Goal: Task Accomplishment & Management: Complete application form

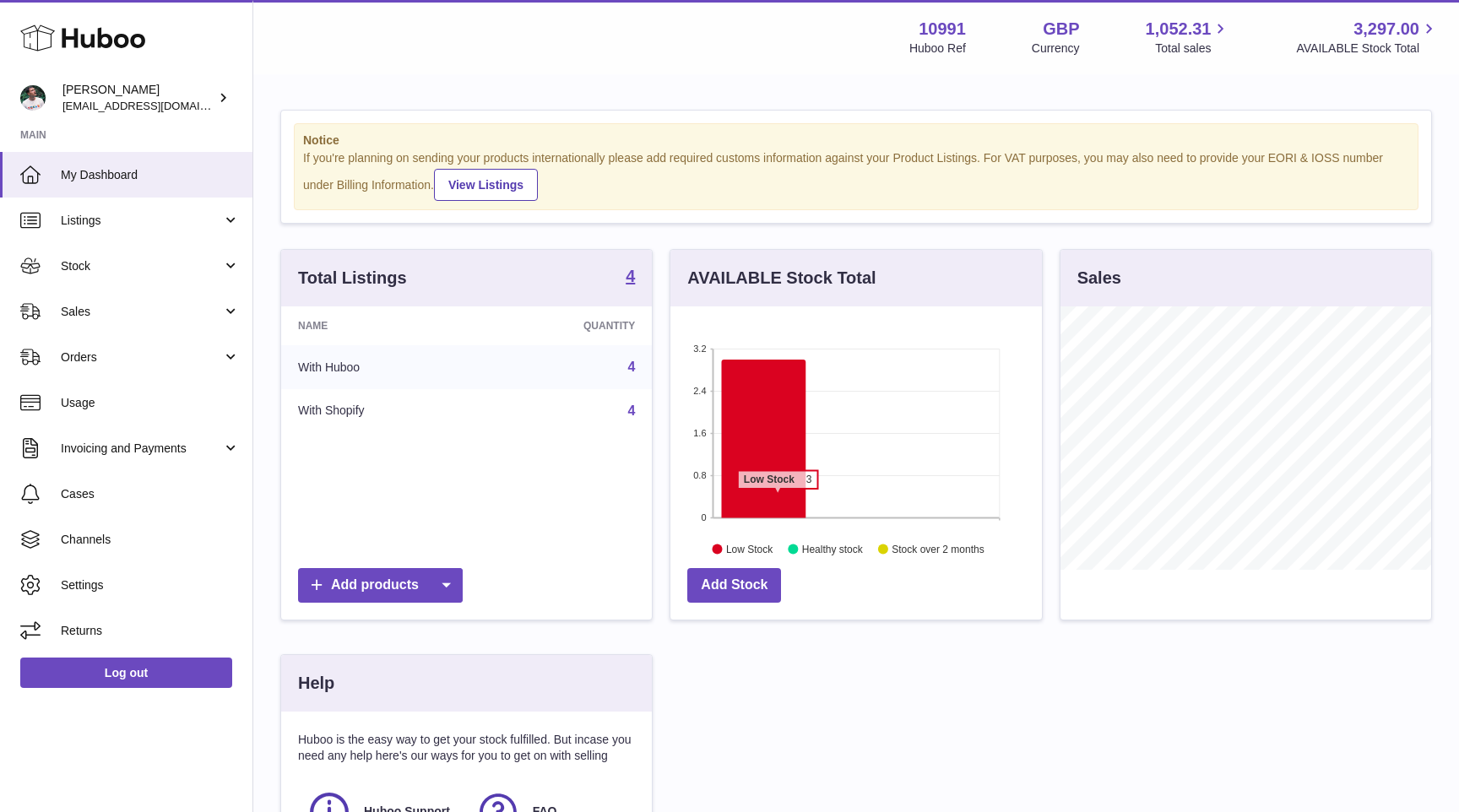
scroll to position [263, 370]
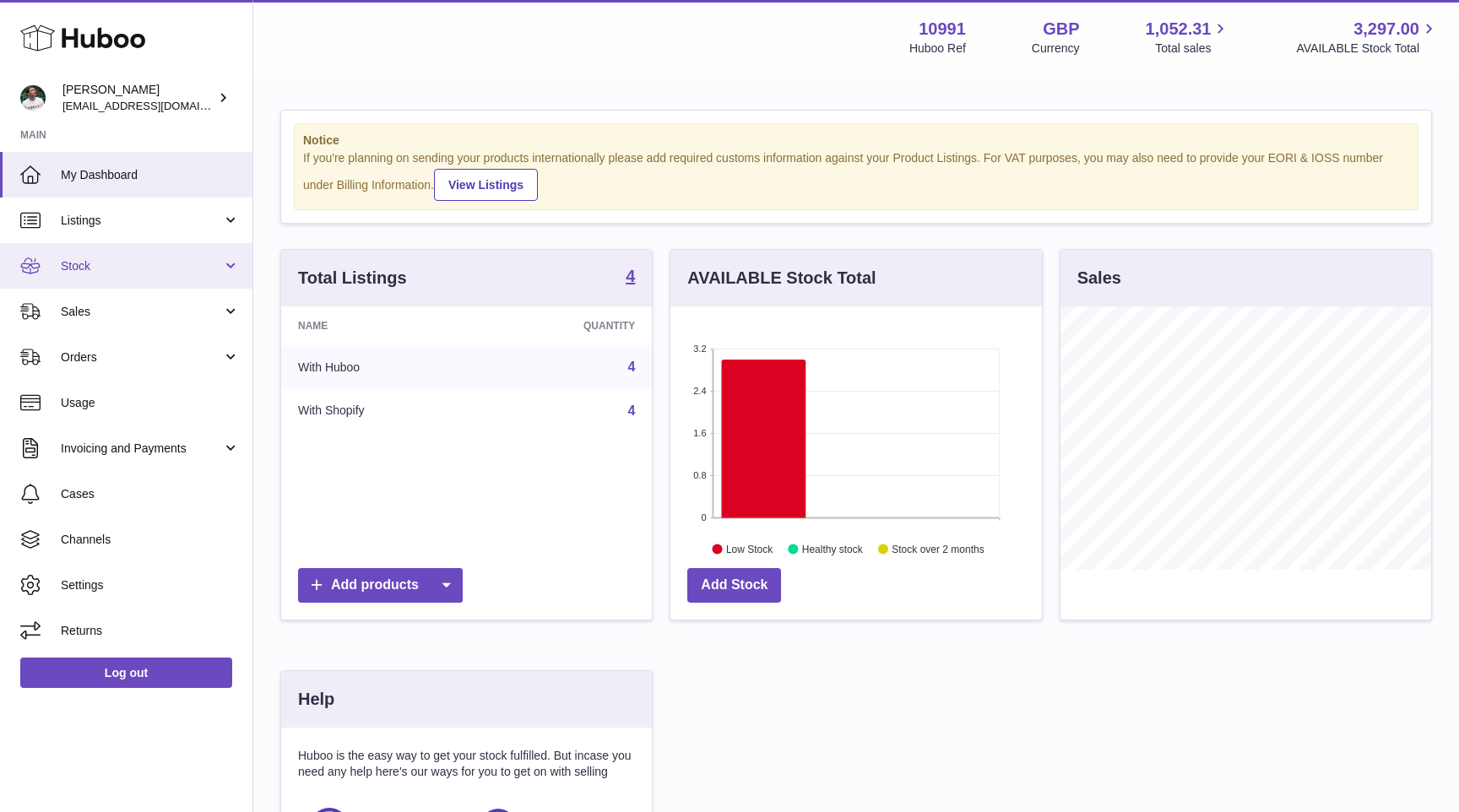
click at [197, 276] on link "Stock" at bounding box center [126, 266] width 253 height 46
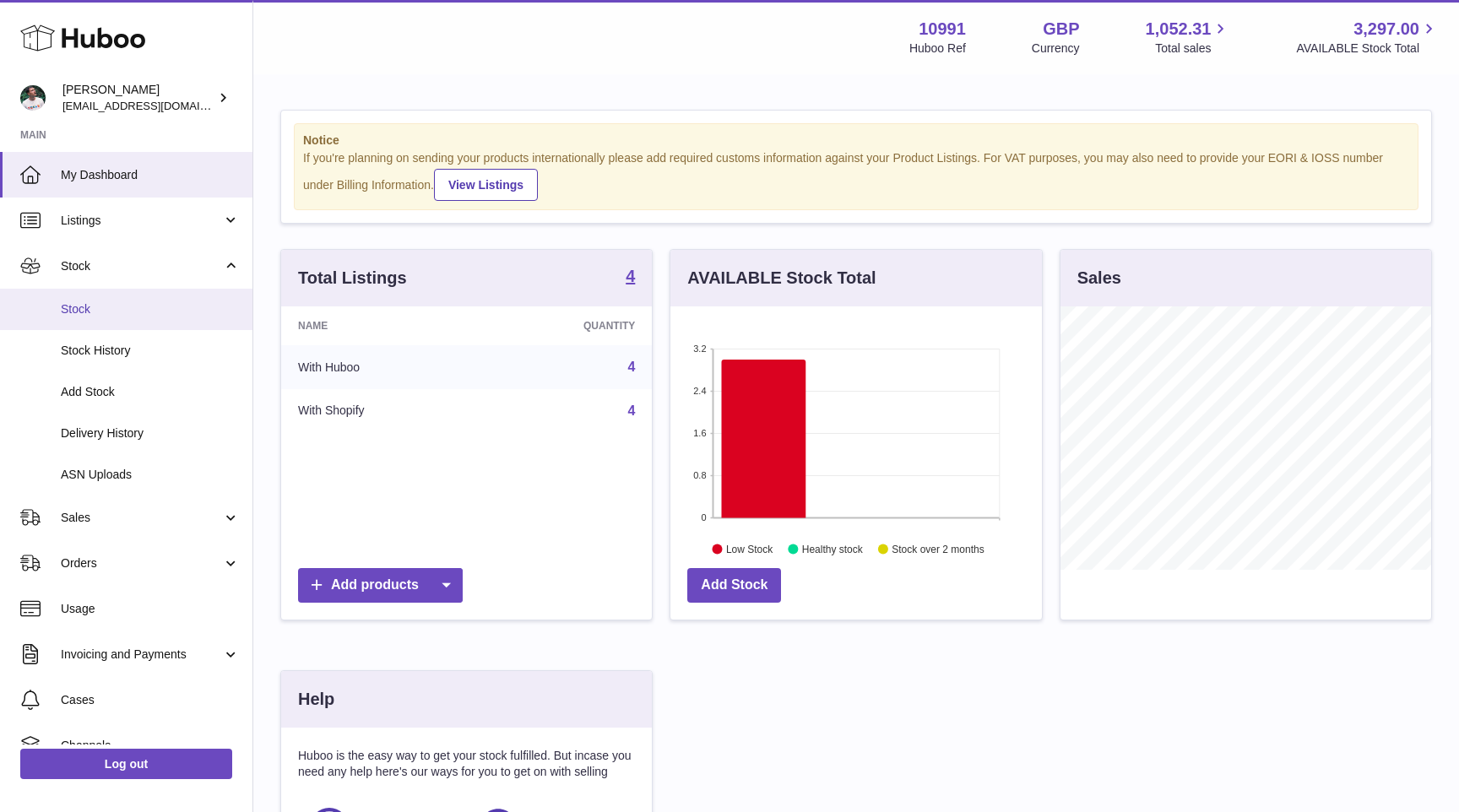
click at [186, 300] on link "Stock" at bounding box center [126, 310] width 253 height 42
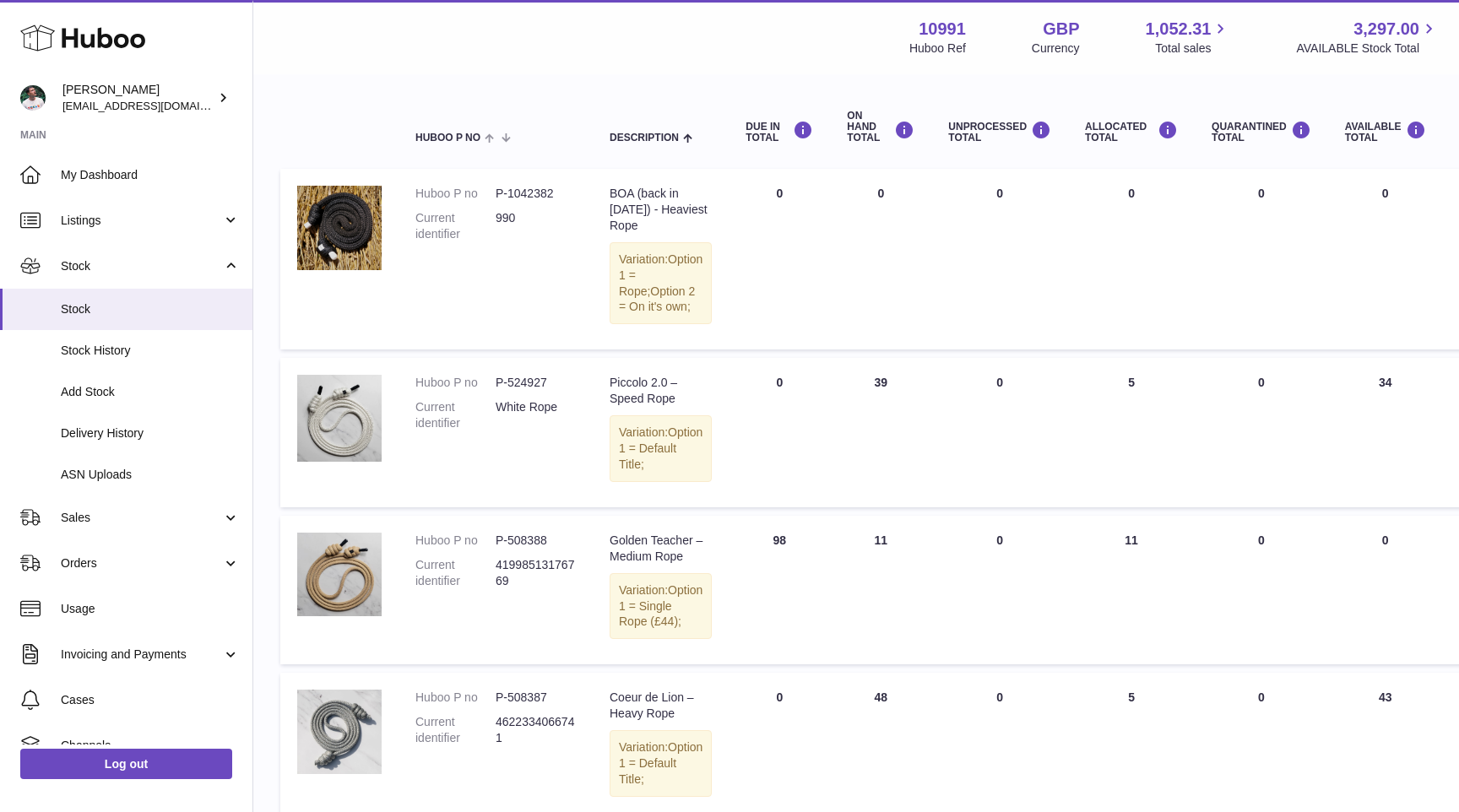
scroll to position [165, 0]
click at [129, 440] on span "Delivery History" at bounding box center [150, 433] width 179 height 16
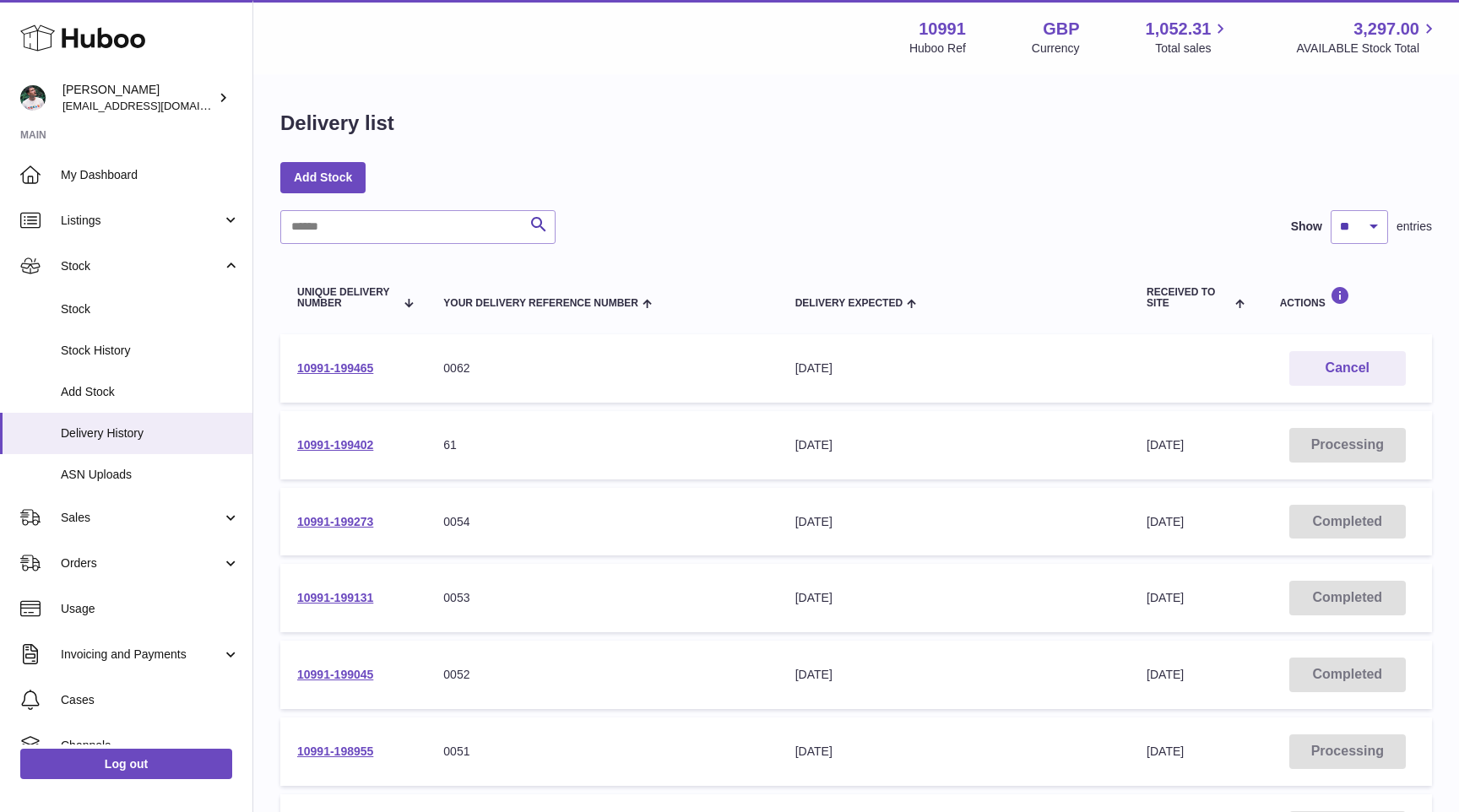
scroll to position [19, 0]
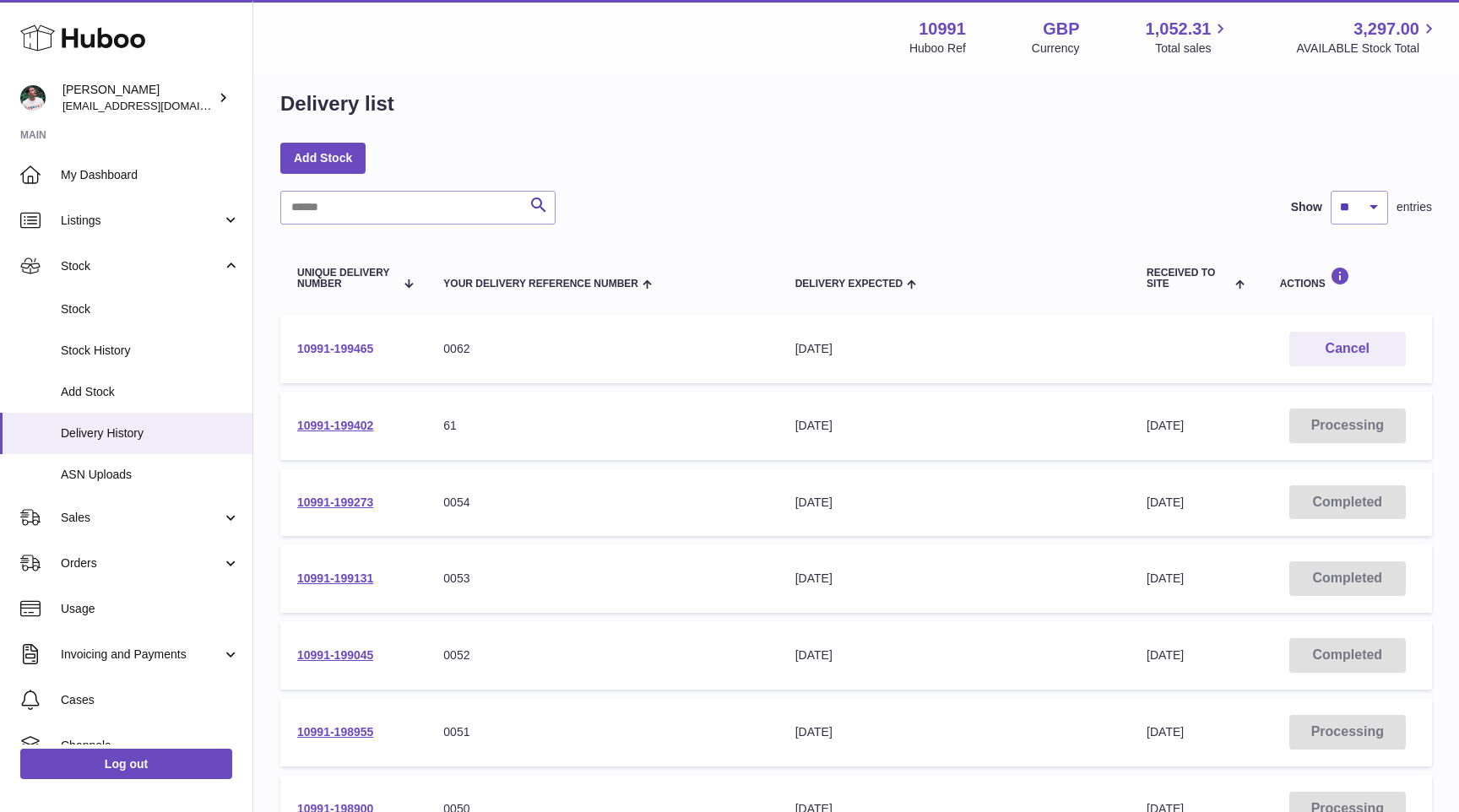
click at [347, 344] on link "10991-199465" at bounding box center [335, 349] width 76 height 13
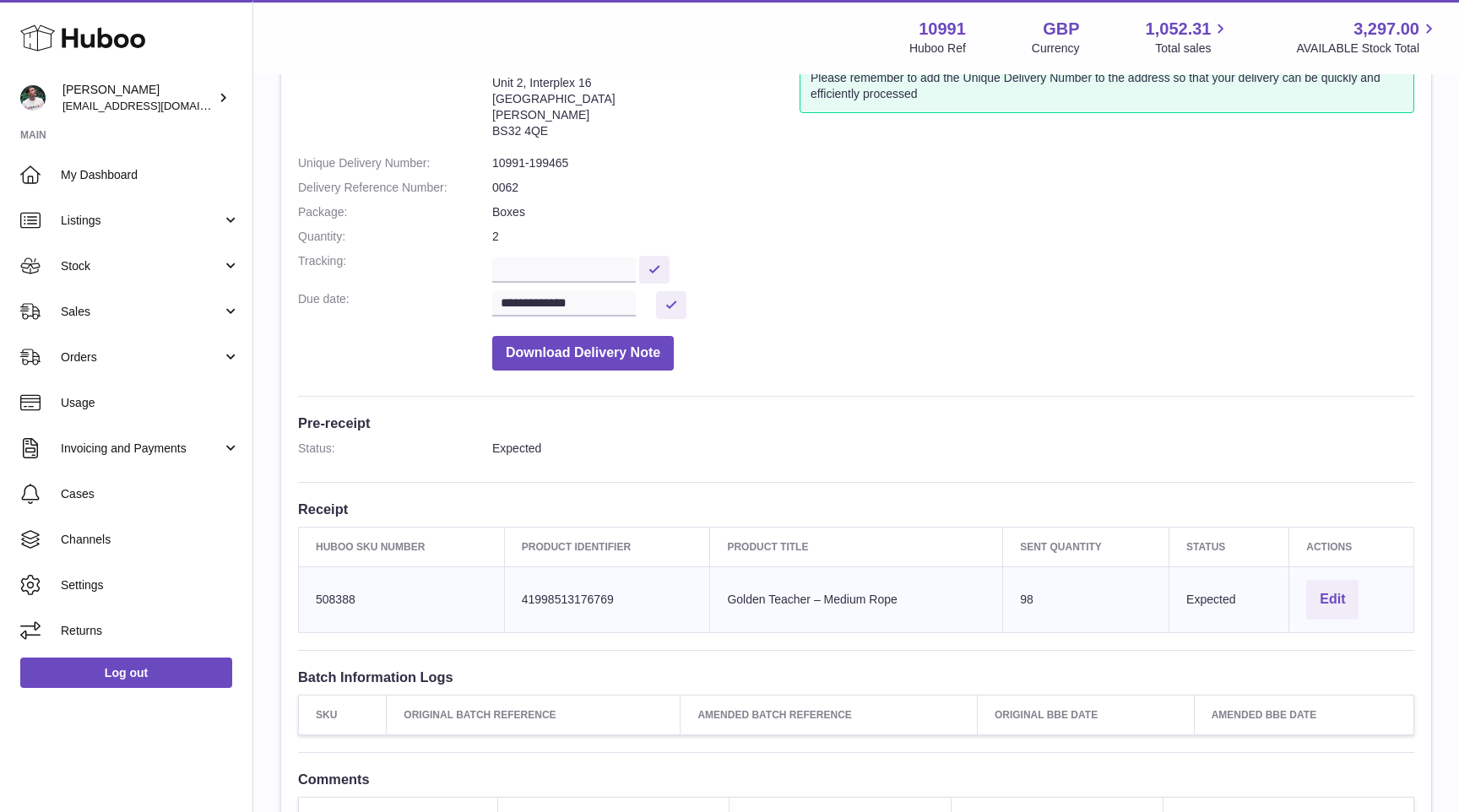
scroll to position [133, 0]
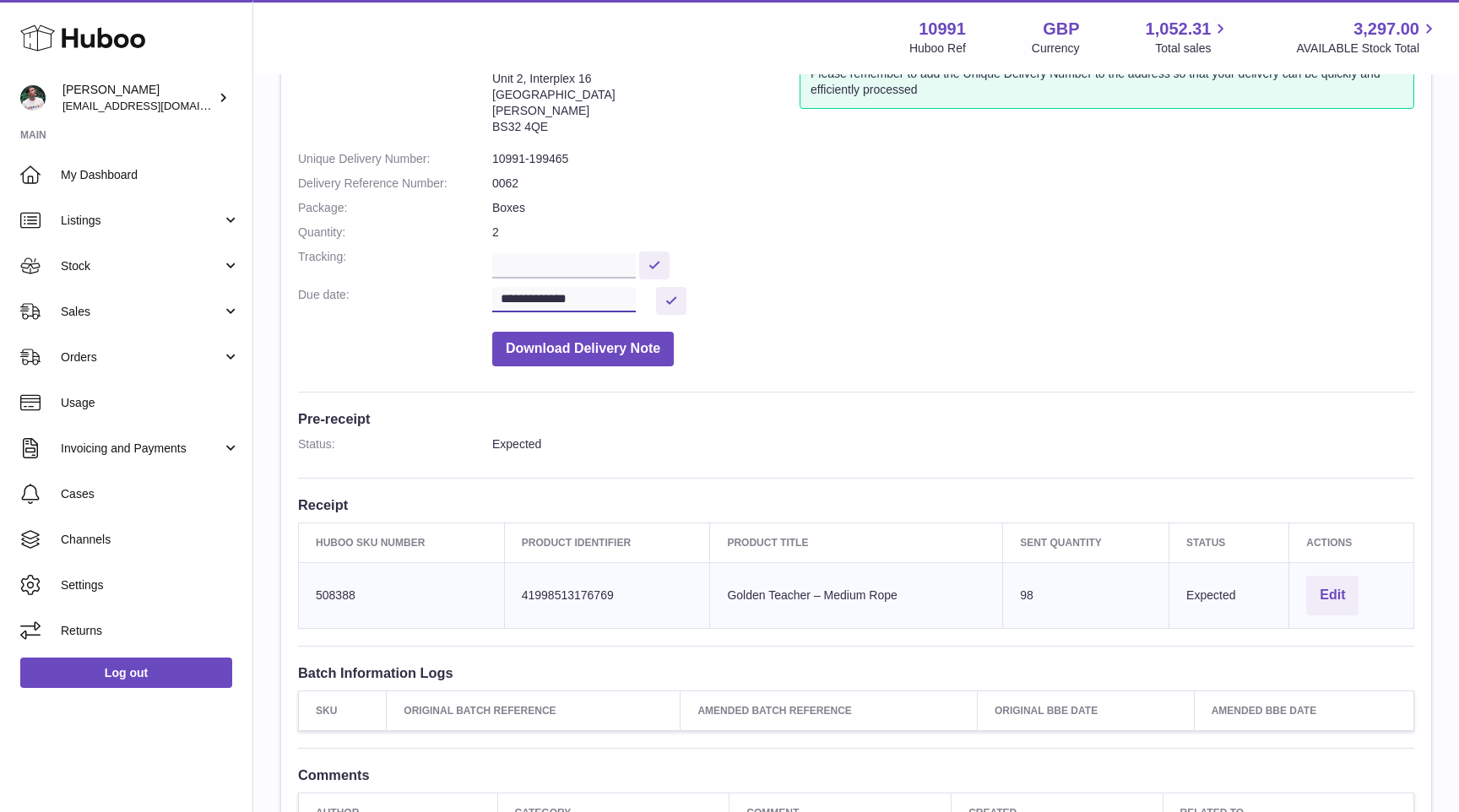
click at [603, 297] on input "**********" at bounding box center [563, 299] width 143 height 26
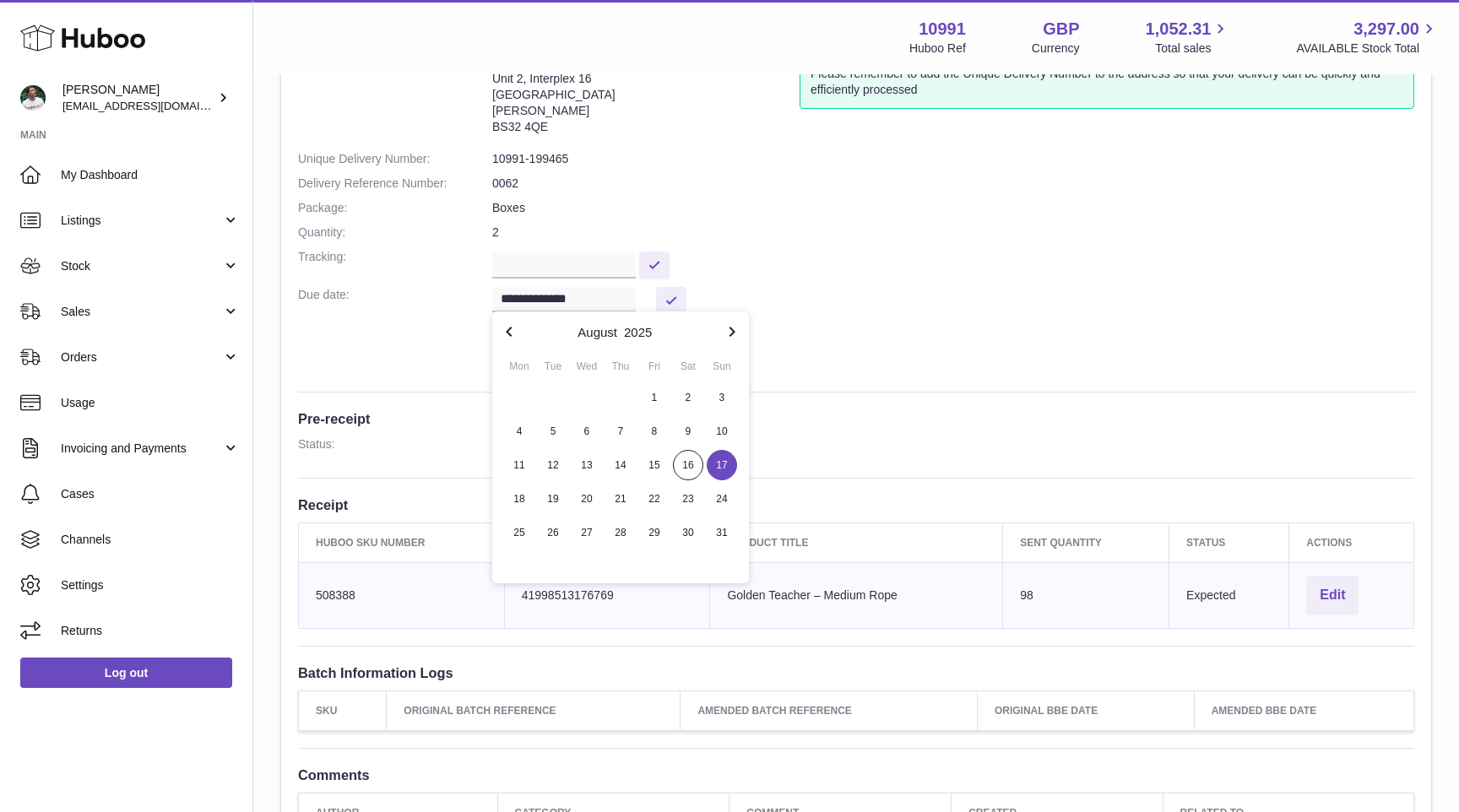
click at [784, 426] on h3 "Pre-receipt" at bounding box center [856, 419] width 1116 height 19
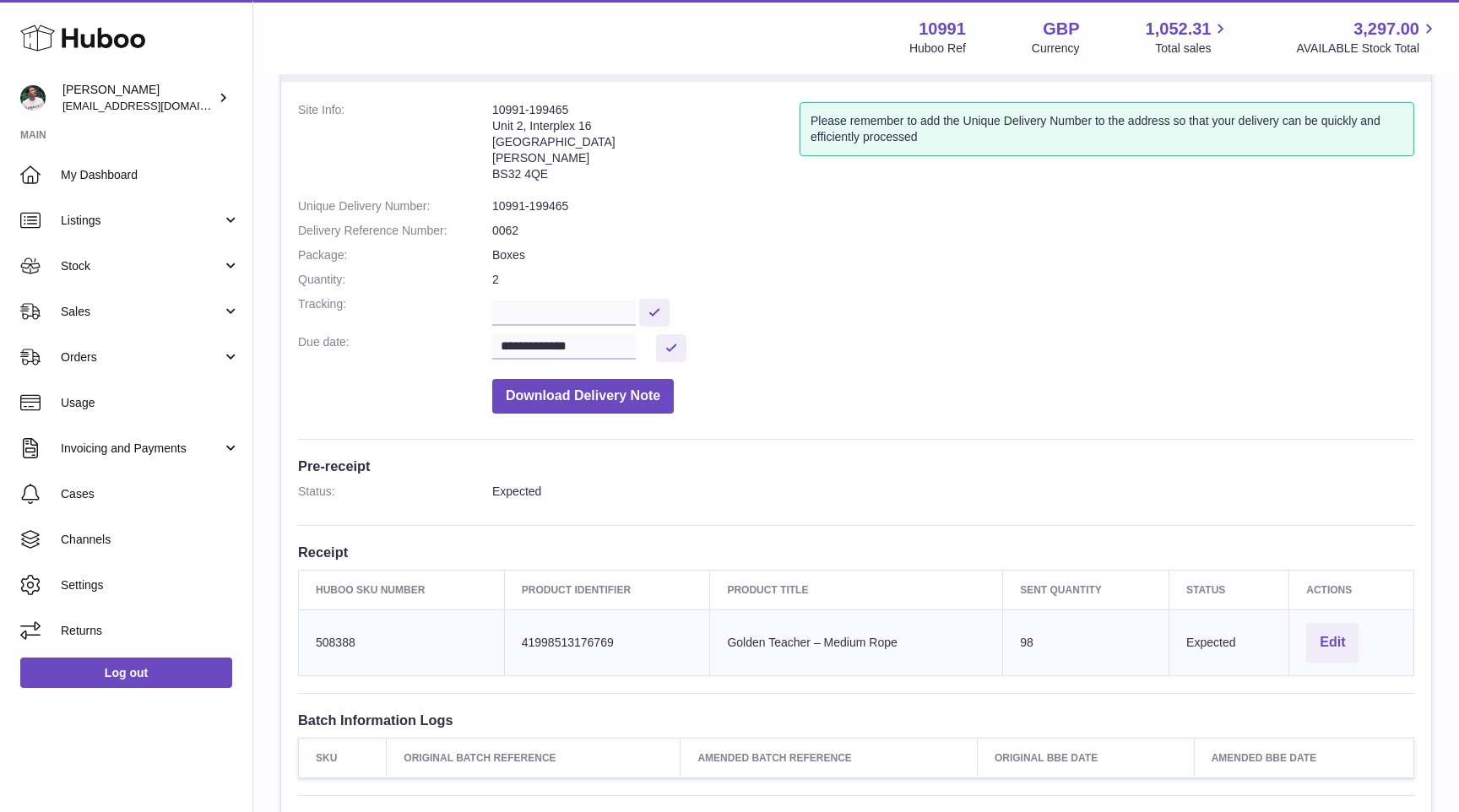
scroll to position [38, 0]
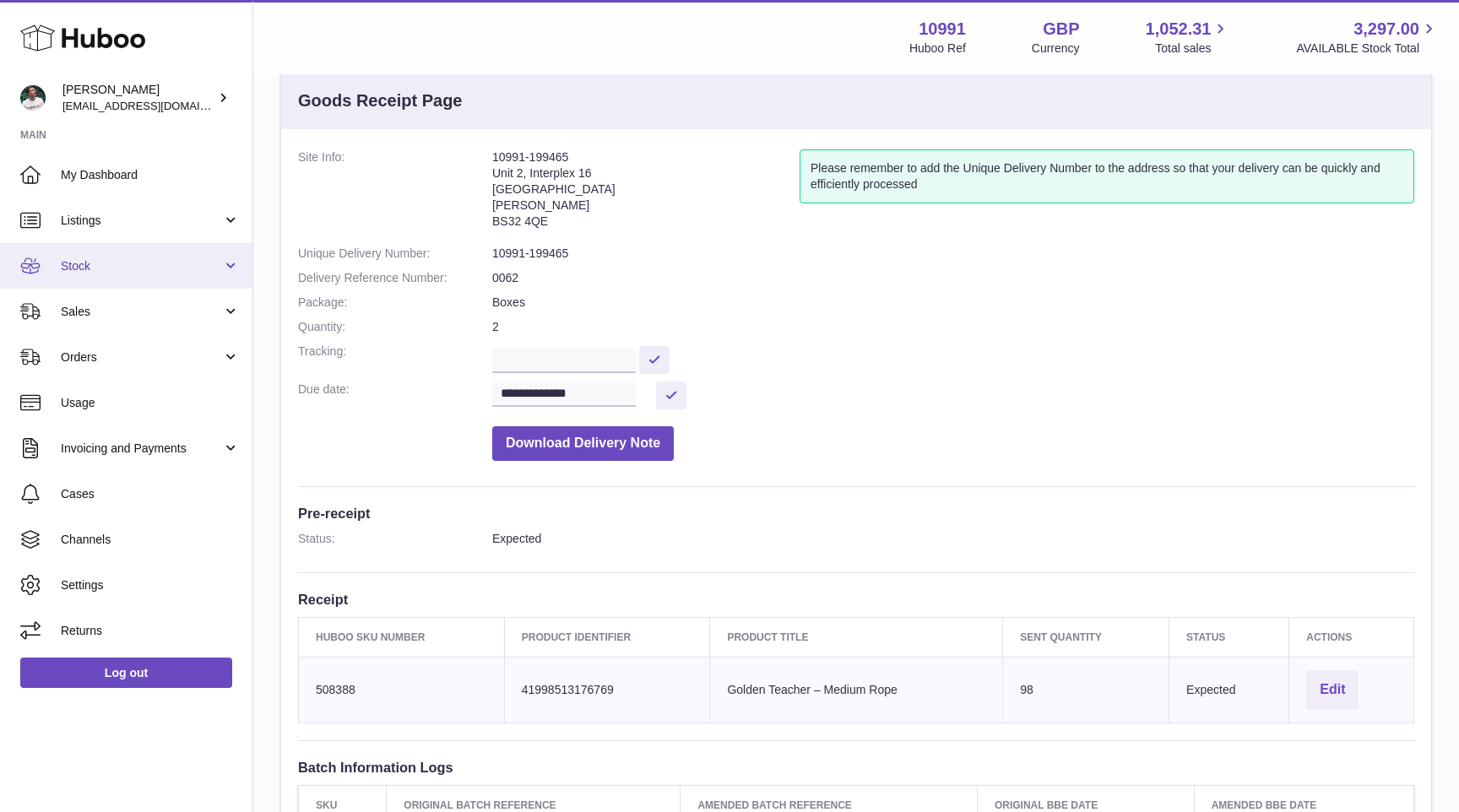
click at [124, 277] on link "Stock" at bounding box center [126, 266] width 253 height 46
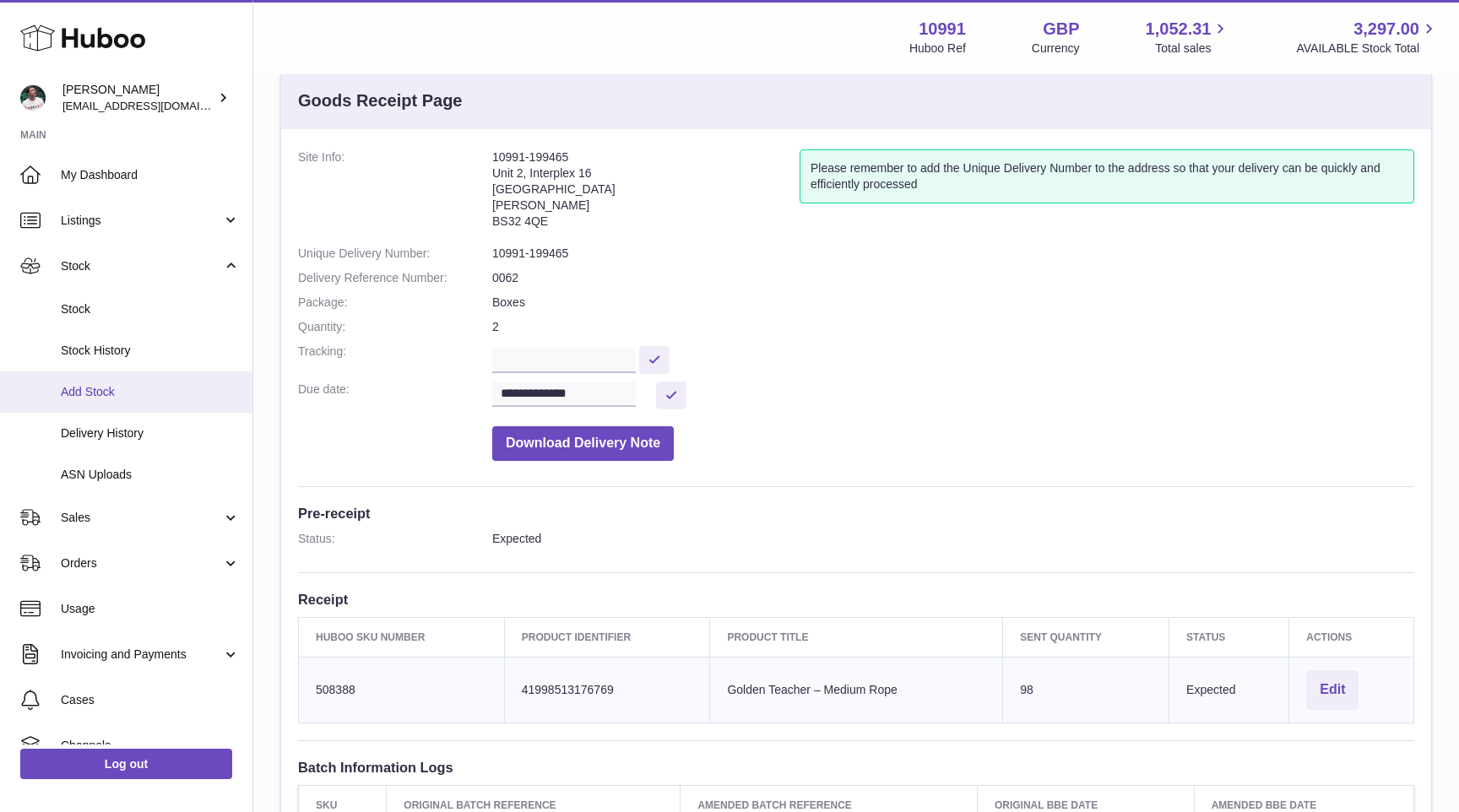
click at [145, 398] on span "Add Stock" at bounding box center [150, 391] width 179 height 16
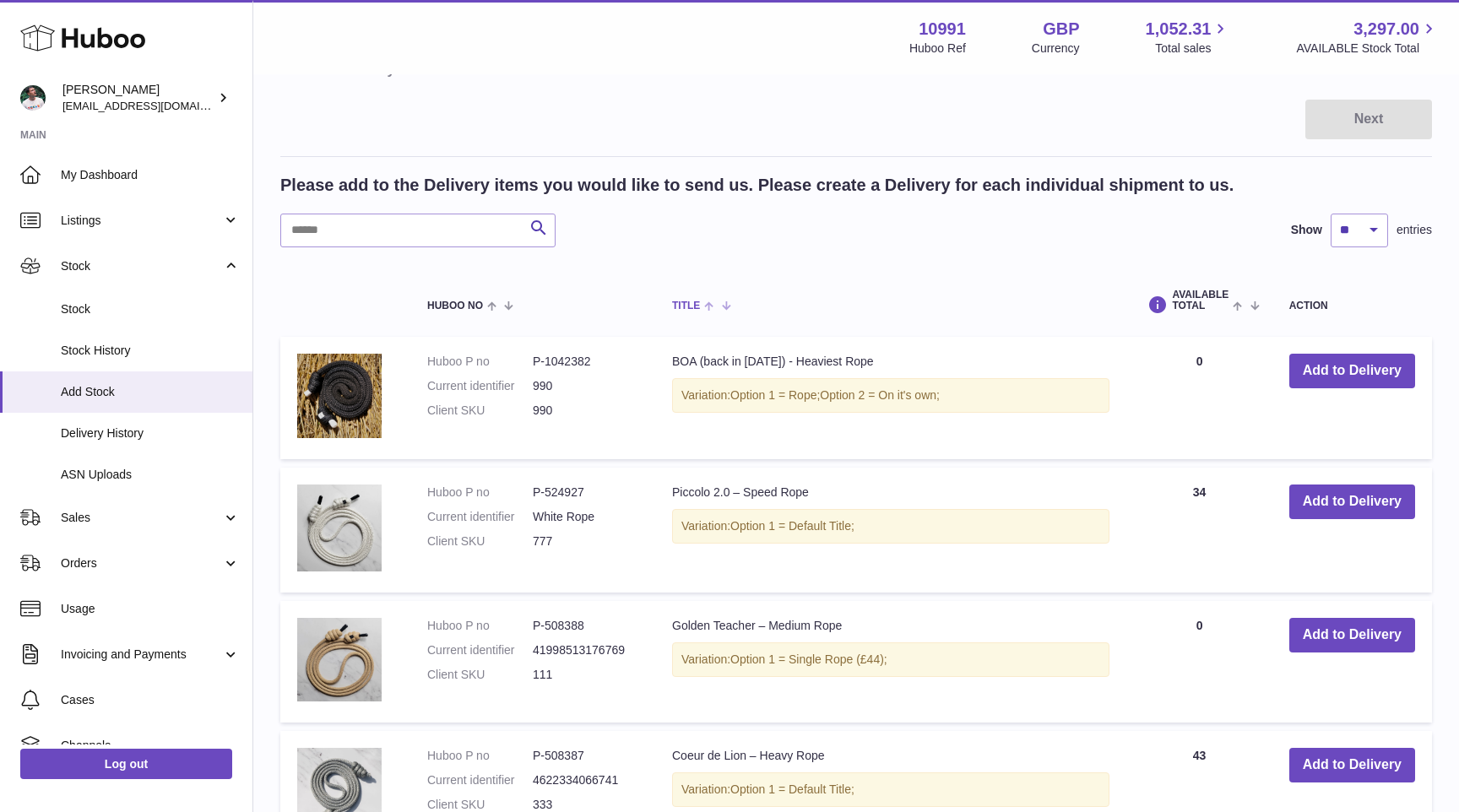
scroll to position [427, 0]
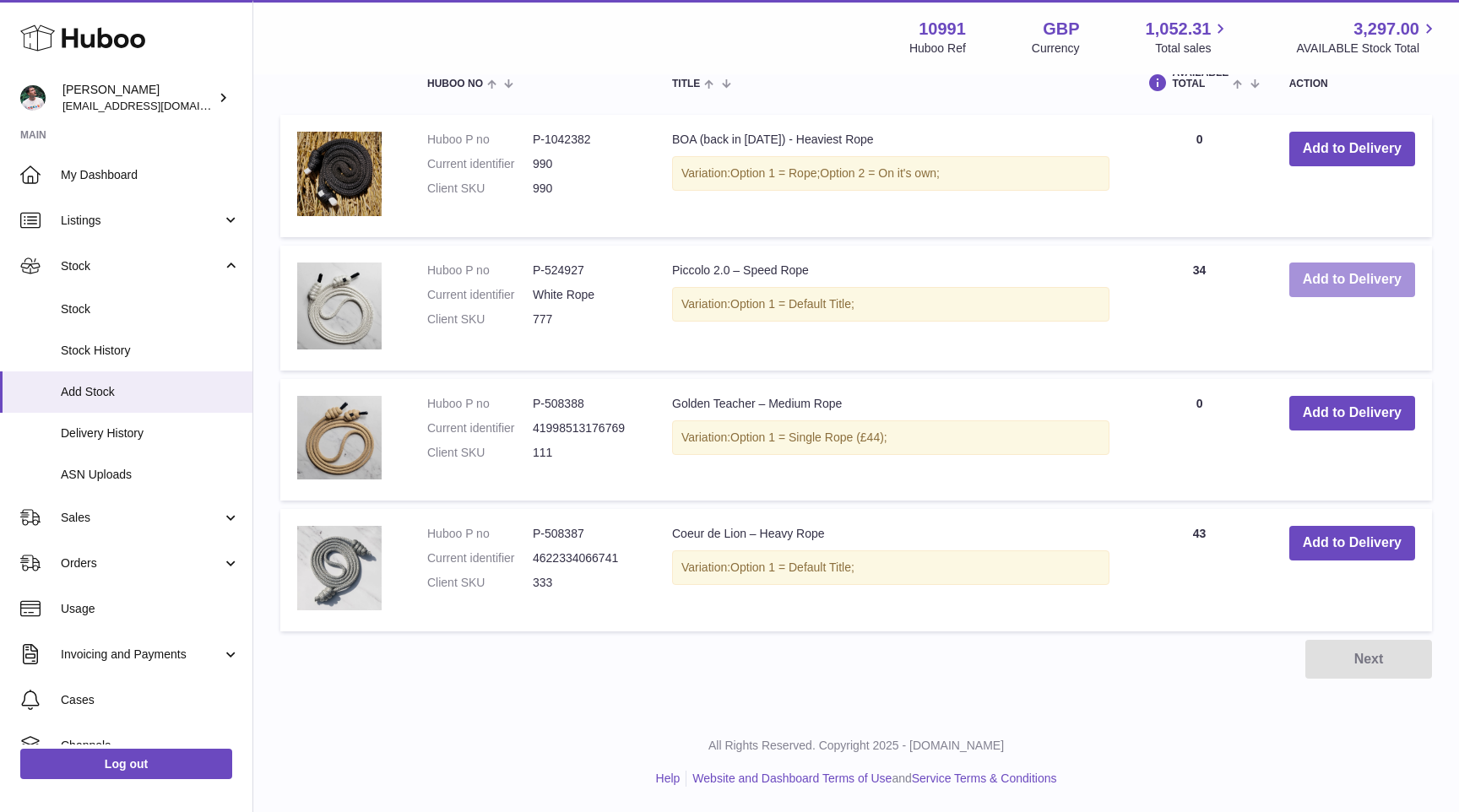
click at [1309, 284] on button "Add to Delivery" at bounding box center [1352, 279] width 125 height 34
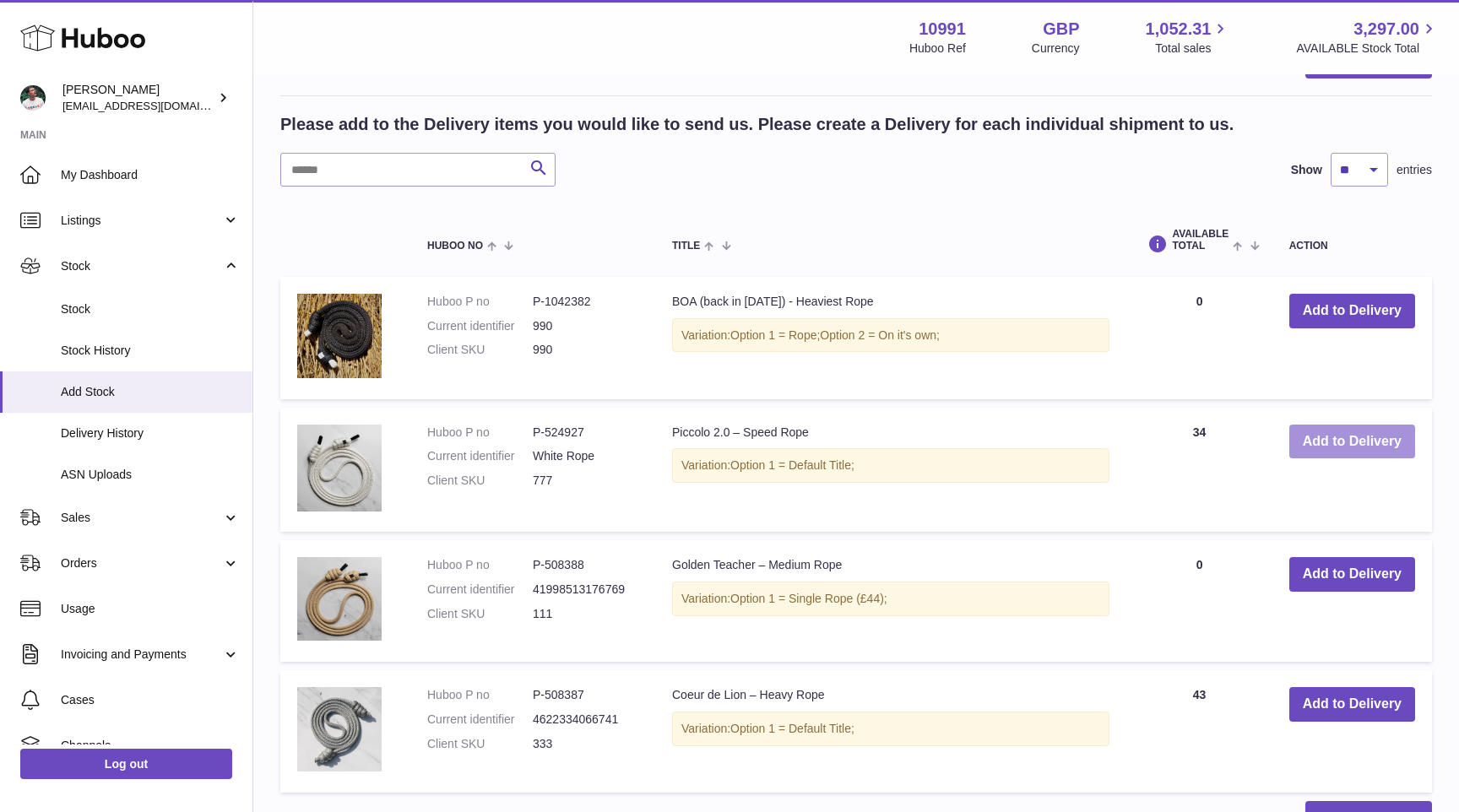
scroll to position [589, 0]
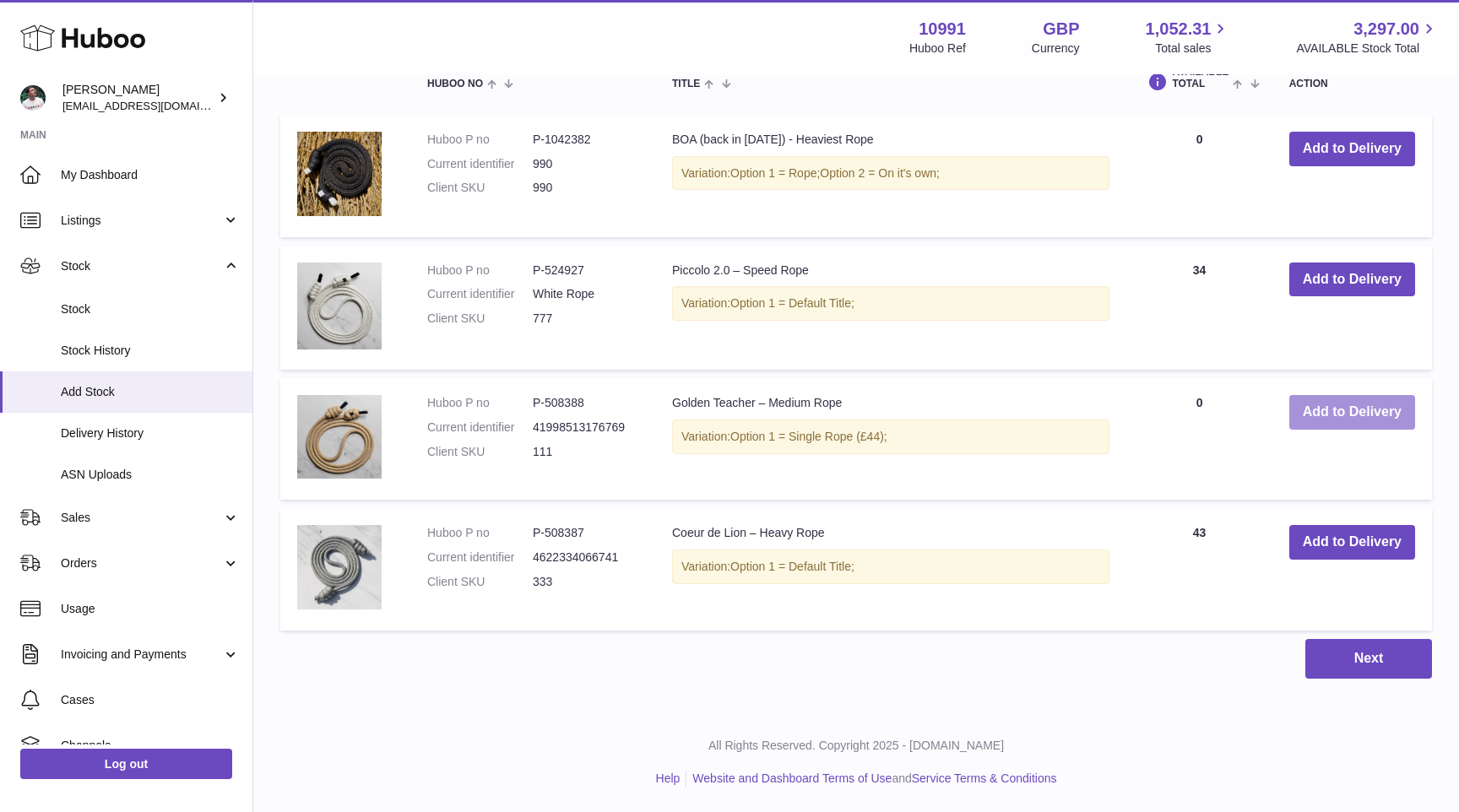
click at [1326, 405] on button "Add to Delivery" at bounding box center [1352, 412] width 125 height 34
click at [1339, 535] on button "Add to Delivery" at bounding box center [1352, 542] width 125 height 34
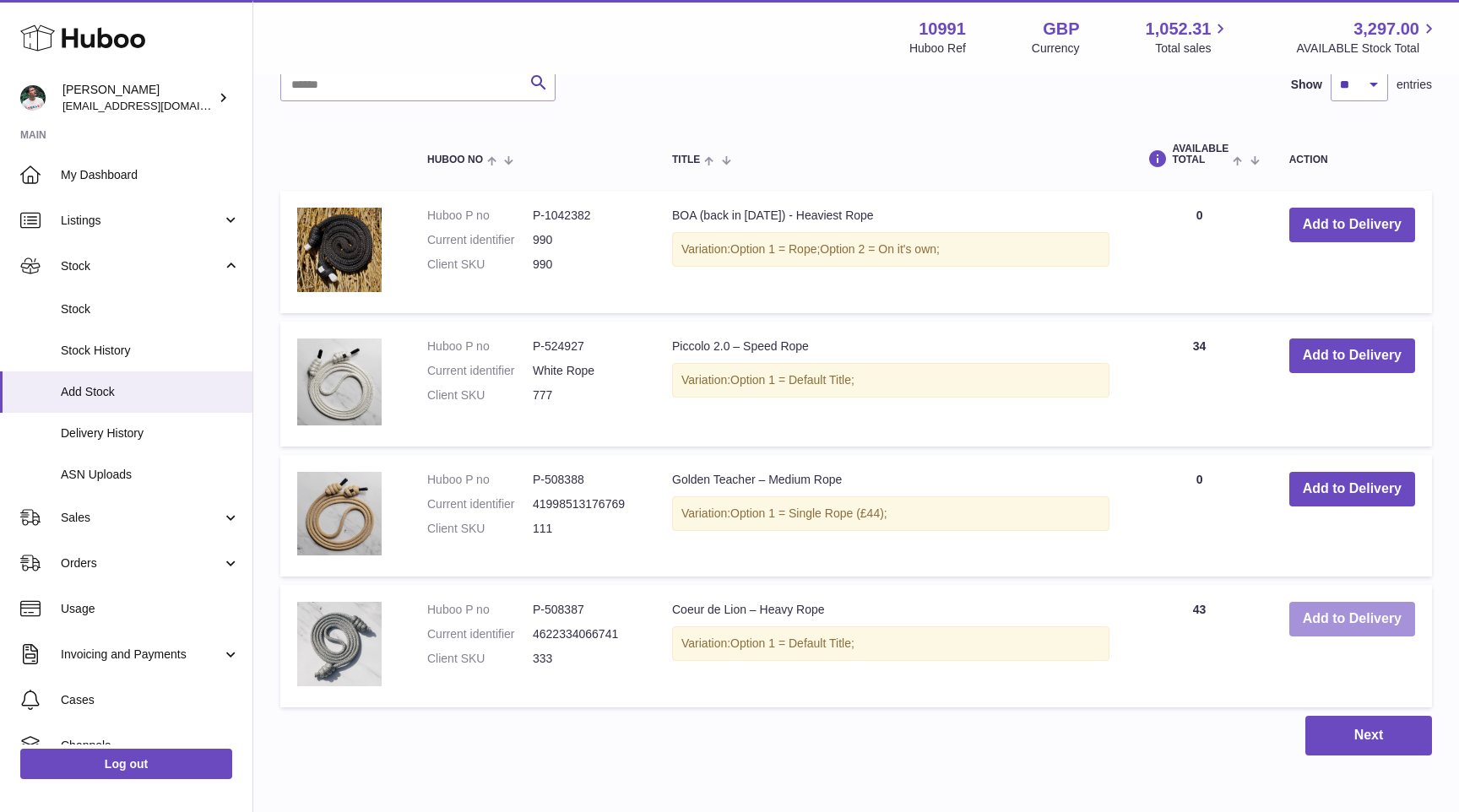
scroll to position [849, 0]
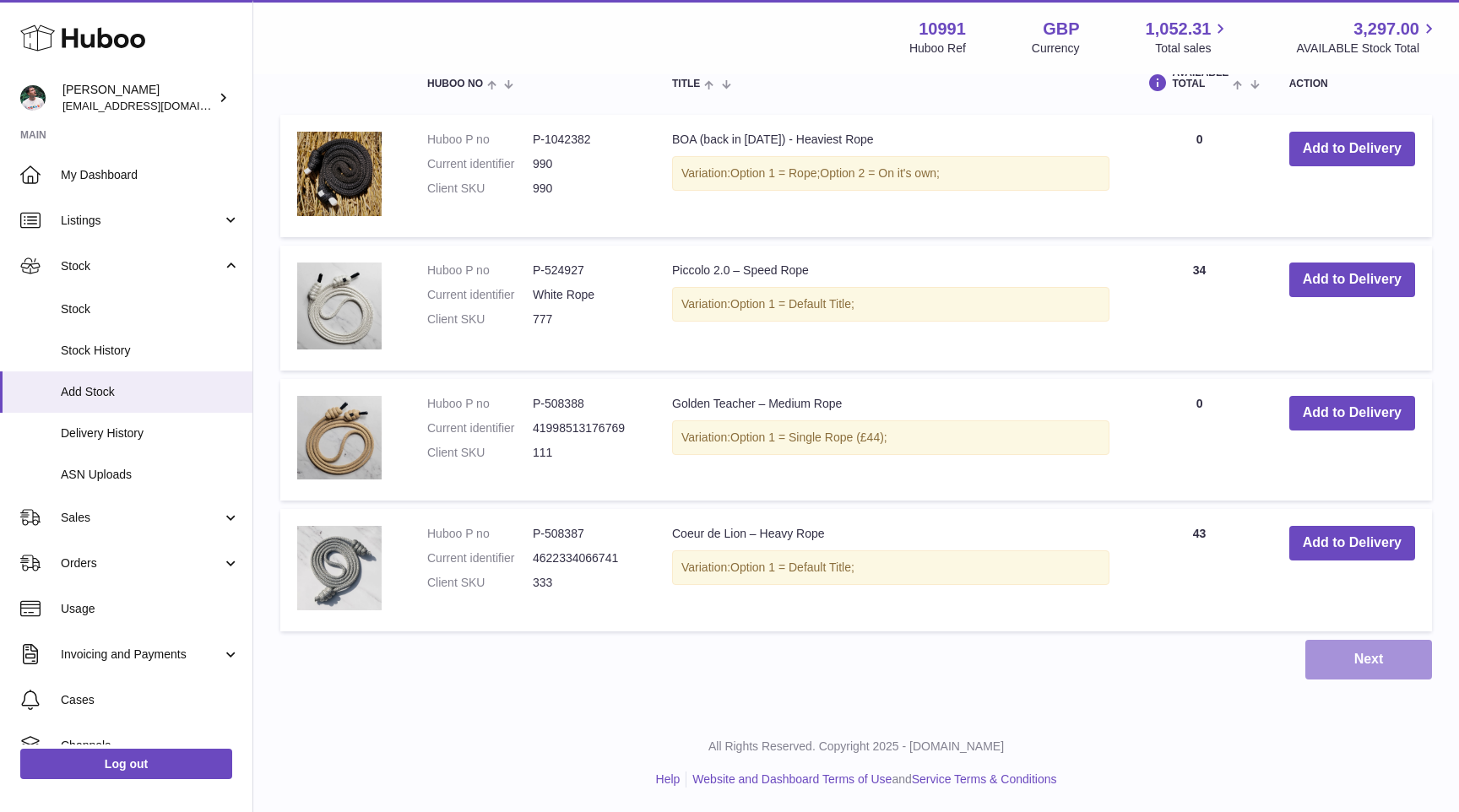
click at [1348, 643] on button "Next" at bounding box center [1368, 660] width 126 height 40
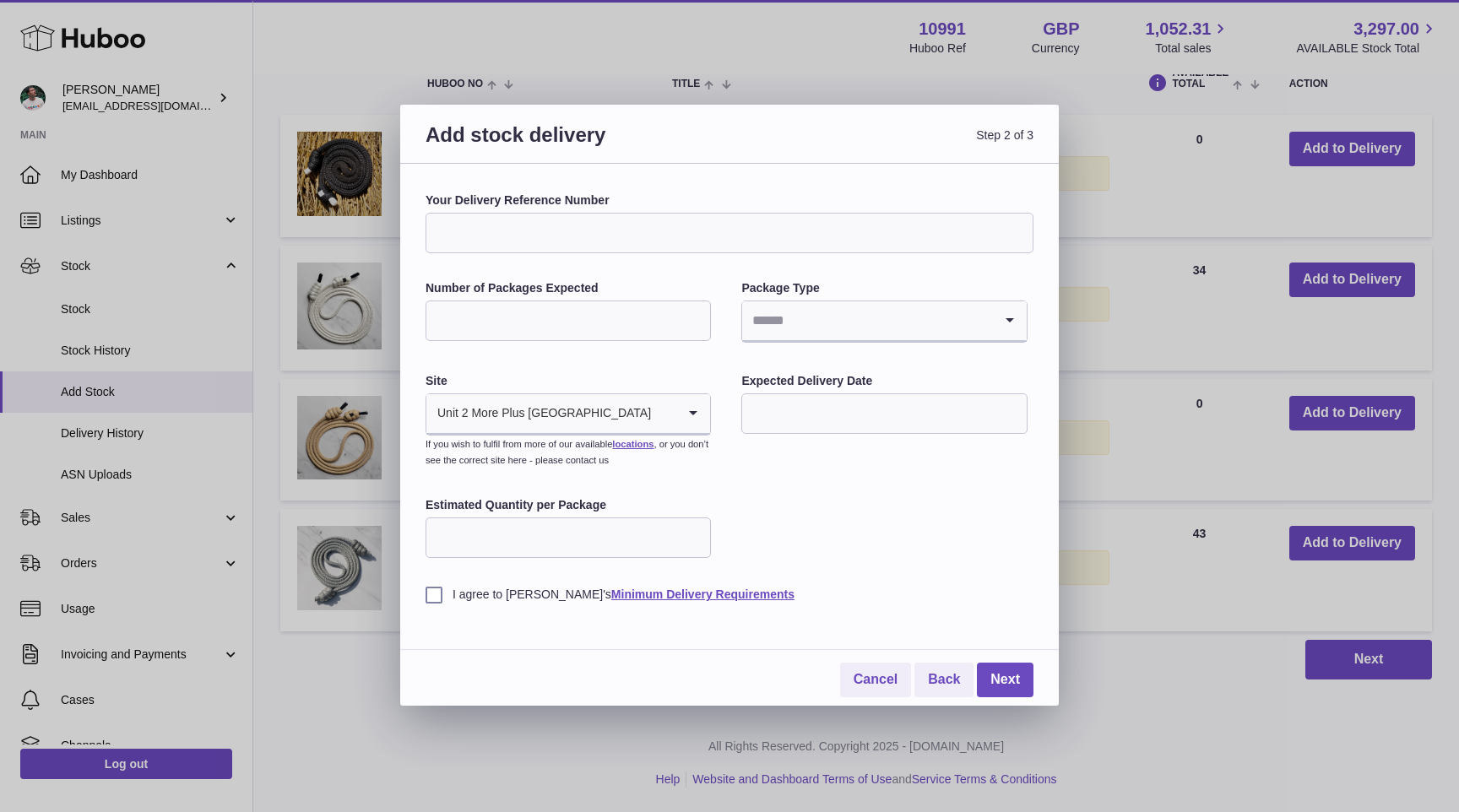
click at [548, 232] on input "Your Delivery Reference Number" at bounding box center [730, 233] width 608 height 41
click at [444, 238] on input "*****" at bounding box center [730, 233] width 608 height 41
type input "****"
click at [521, 319] on input "Number of Packages Expected" at bounding box center [568, 320] width 285 height 41
type input "*"
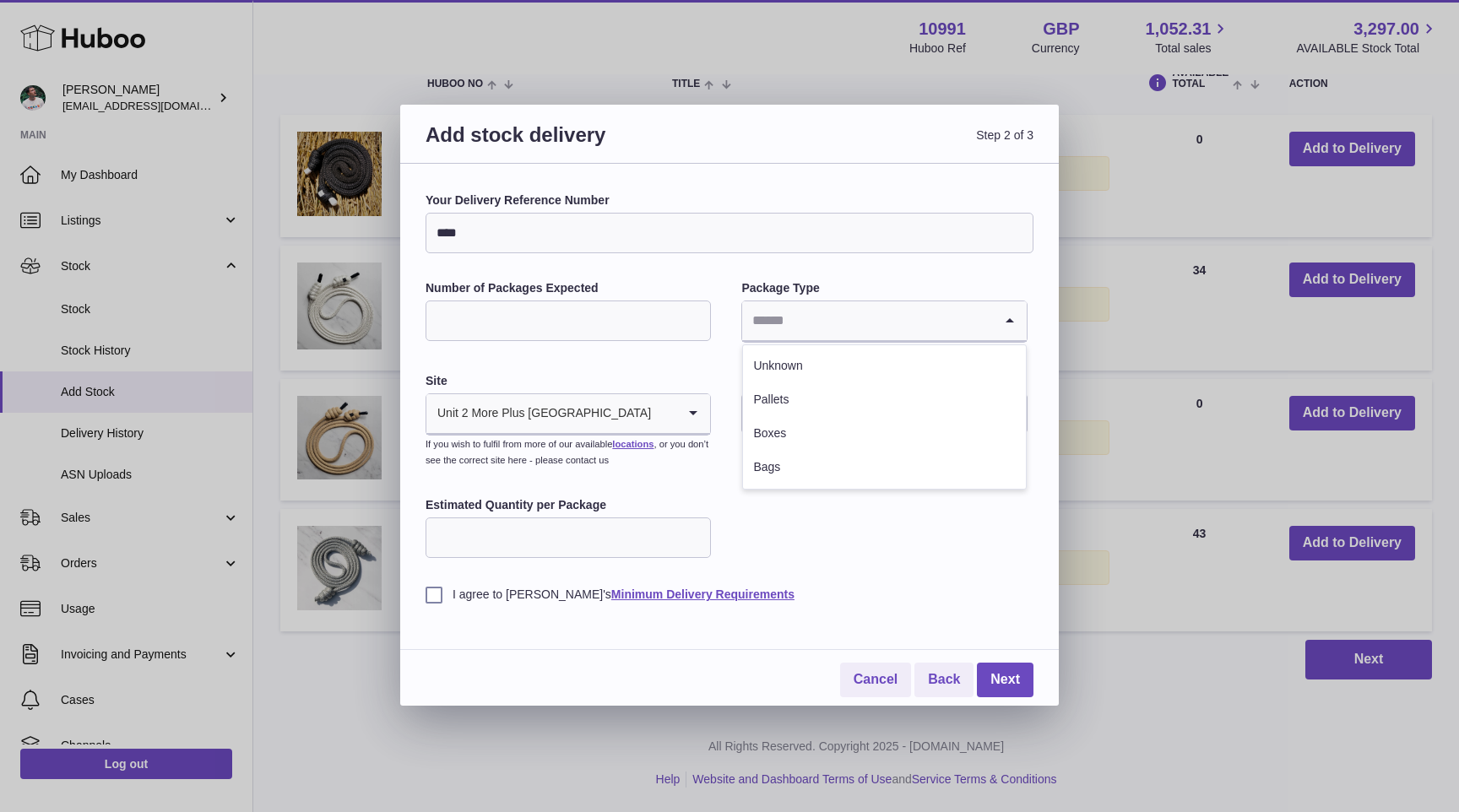
click at [851, 319] on input "Search for option" at bounding box center [866, 320] width 250 height 39
click at [811, 436] on li "Boxes" at bounding box center [883, 434] width 282 height 34
click at [810, 414] on input "text" at bounding box center [883, 413] width 285 height 41
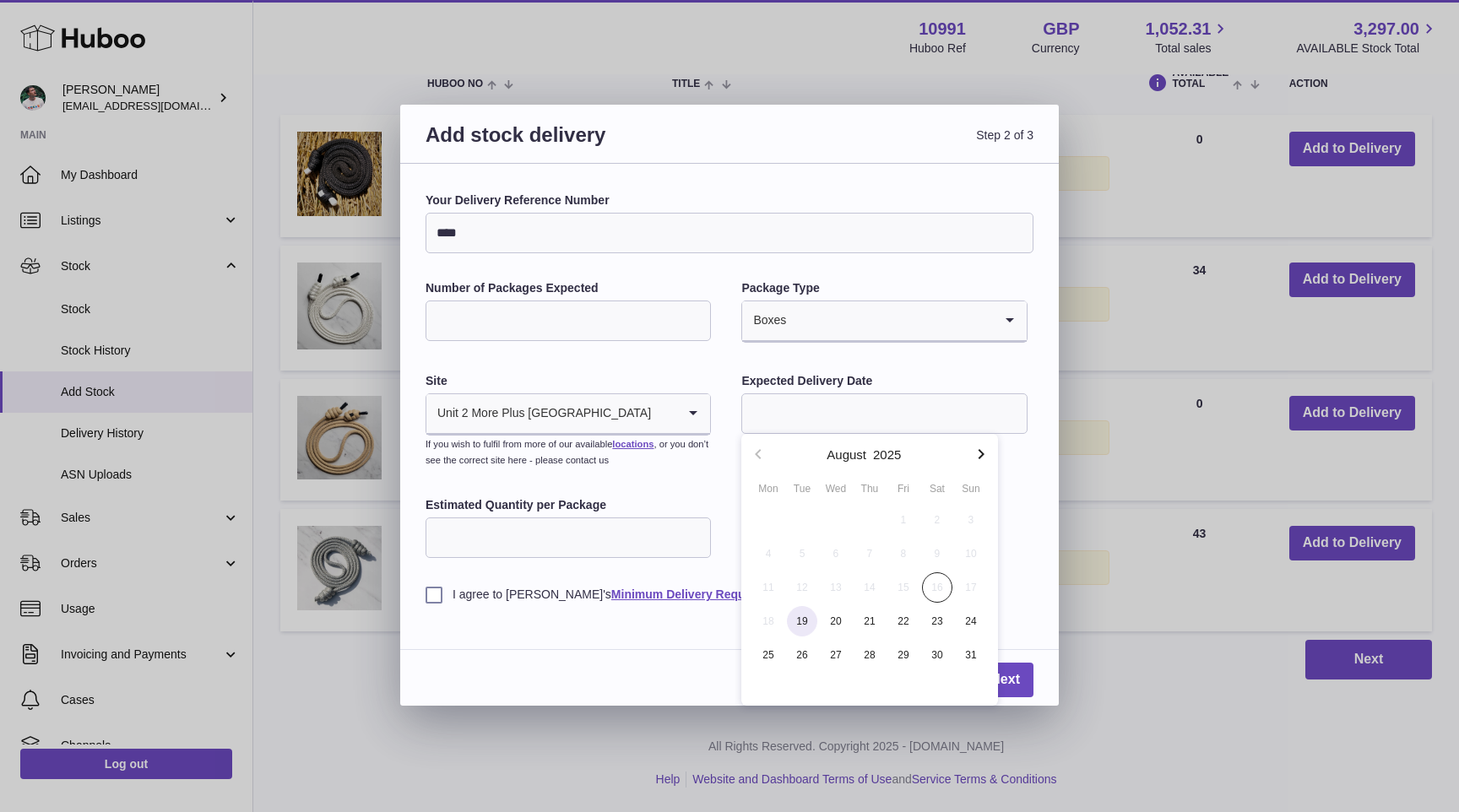
click at [800, 621] on span "19" at bounding box center [802, 621] width 30 height 30
type input "**********"
click at [578, 561] on div "I agree to Huboo's Minimum Delivery Requirements" at bounding box center [730, 582] width 608 height 42
click at [579, 544] on input "Estimated Quantity per Package" at bounding box center [568, 538] width 285 height 41
type input "**"
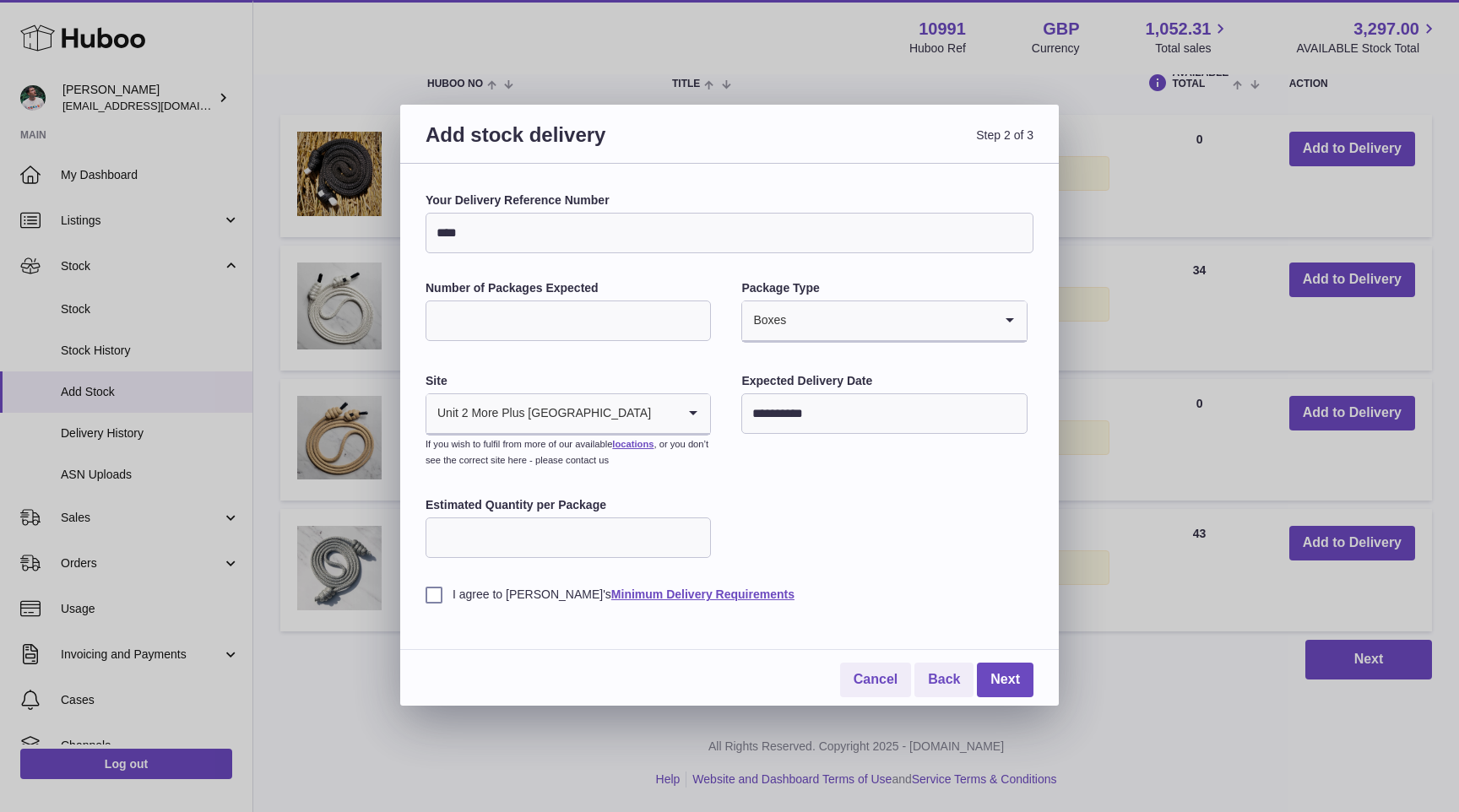
click at [508, 595] on label "I agree to Huboo's Minimum Delivery Requirements" at bounding box center [730, 595] width 608 height 16
click at [995, 687] on link "Next" at bounding box center [1005, 680] width 57 height 34
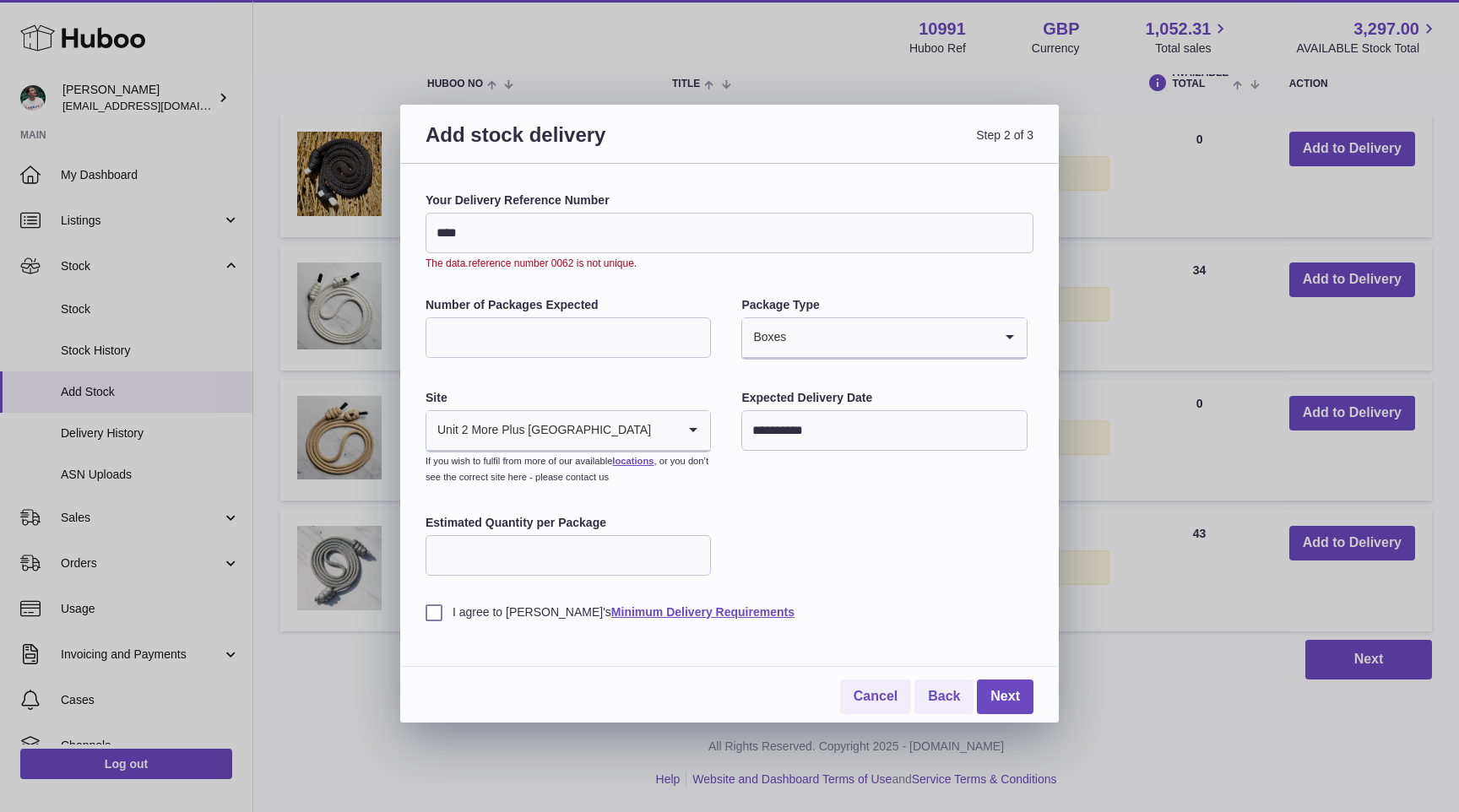
click at [538, 231] on input "****" at bounding box center [730, 233] width 608 height 41
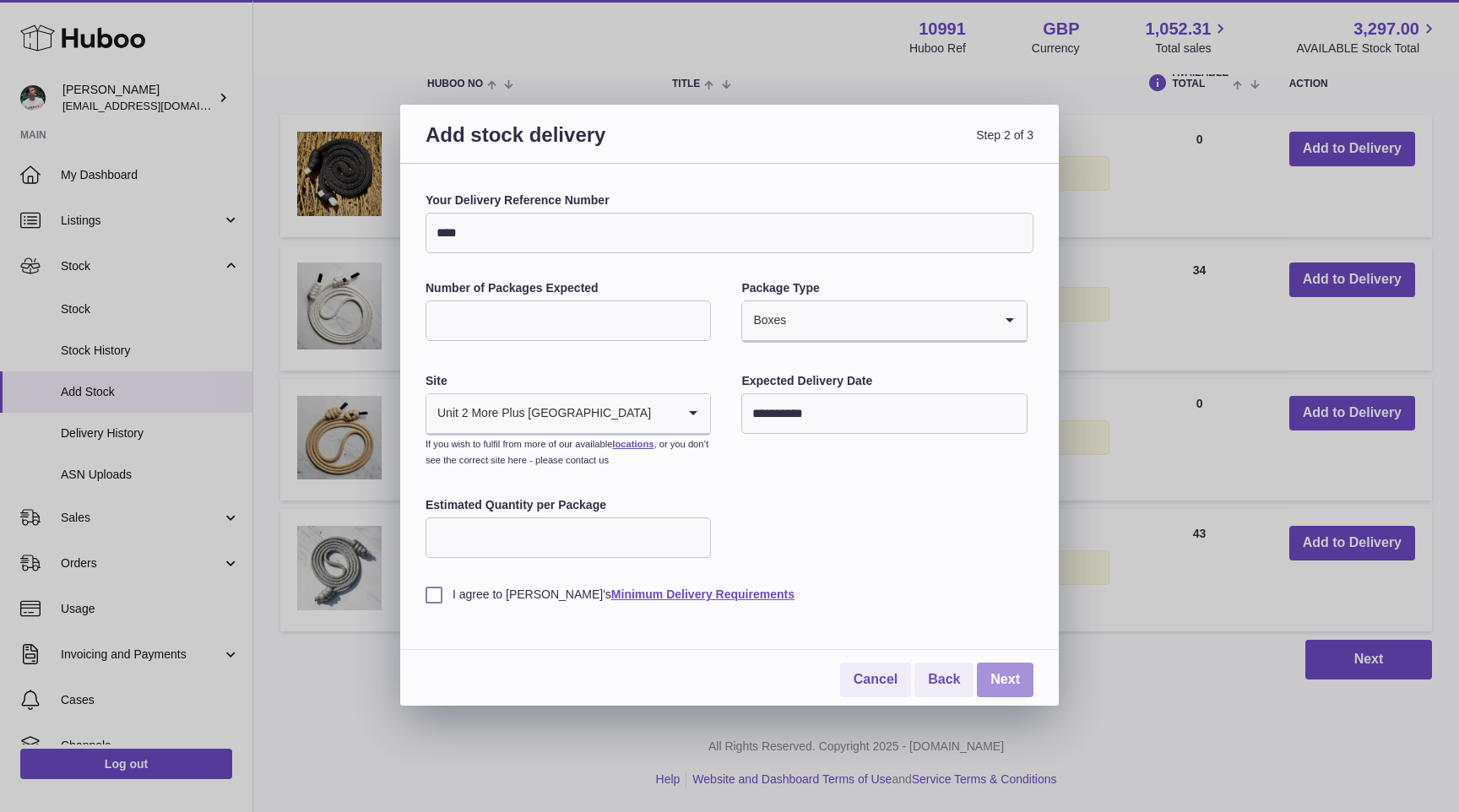
type input "****"
click at [998, 671] on link "Next" at bounding box center [1005, 680] width 57 height 34
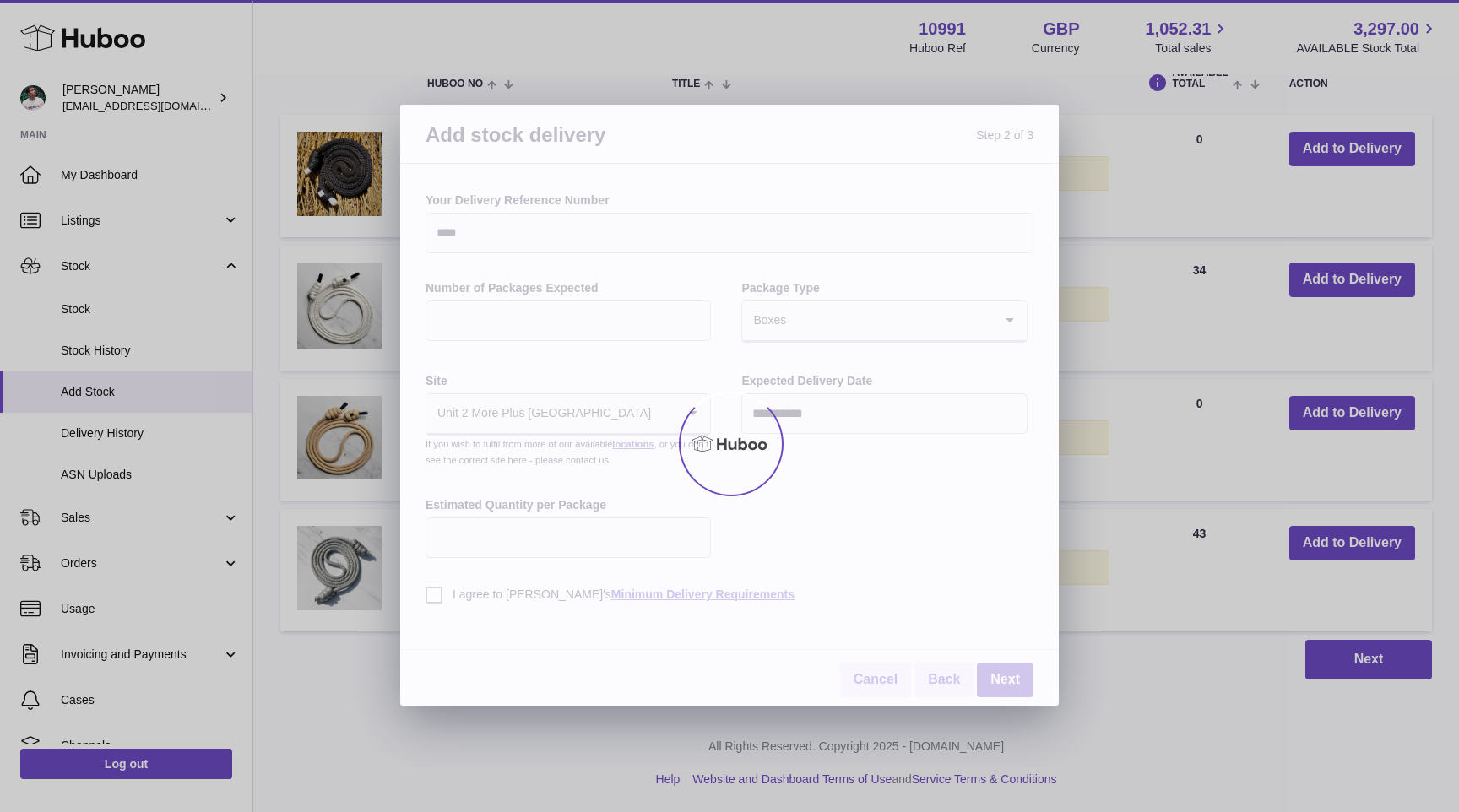
scroll to position [427, 0]
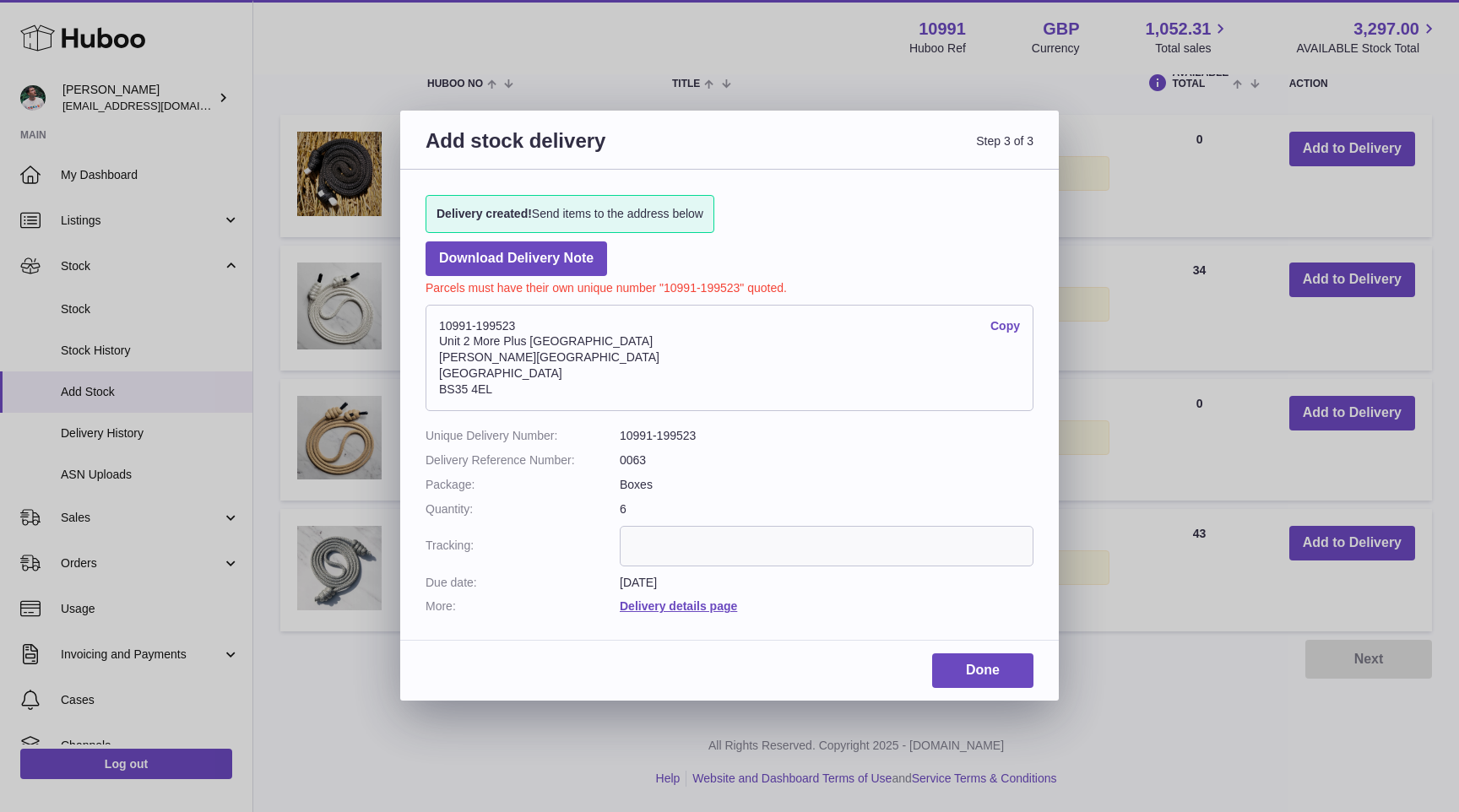
drag, startPoint x: 514, startPoint y: 389, endPoint x: 440, endPoint y: 336, distance: 91.0
click at [440, 336] on address "10991-199523 Copy Unit 2 More Plus Central Park Hudson Ave Severn Beach BS35 4EL" at bounding box center [730, 358] width 608 height 106
copy address "Unit 2 More Plus Central Park Hudson Ave Severn Beach BS35 4EL"
click at [998, 666] on link "Done" at bounding box center [982, 670] width 102 height 34
